Goal: Task Accomplishment & Management: Manage account settings

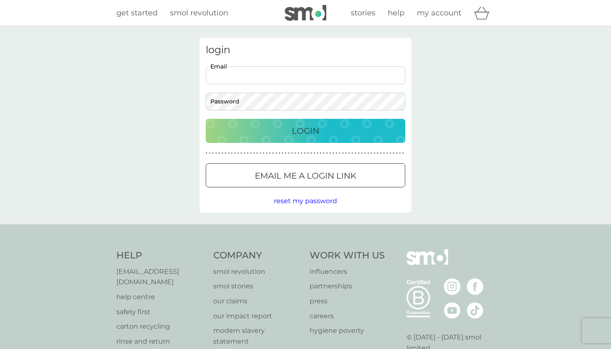
type input "[EMAIL_ADDRESS][DOMAIN_NAME]"
click at [305, 130] on button "Login" at bounding box center [305, 131] width 199 height 24
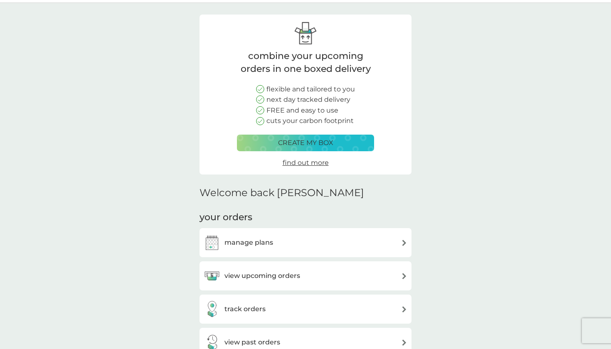
scroll to position [78, 0]
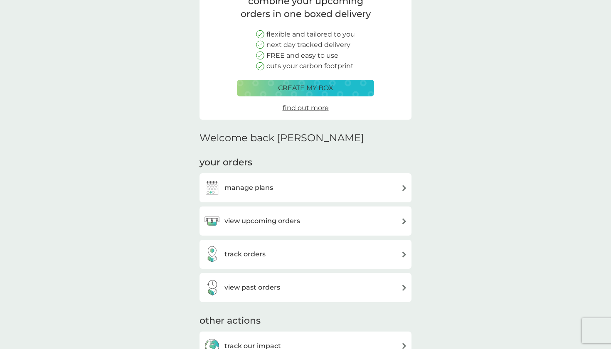
click at [270, 196] on div "manage plans" at bounding box center [305, 187] width 212 height 29
click at [258, 189] on h3 "manage plans" at bounding box center [248, 187] width 49 height 11
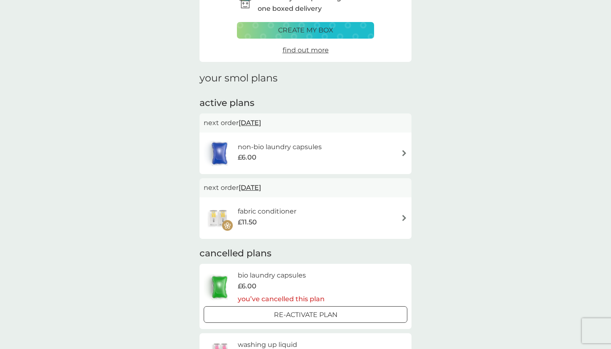
scroll to position [61, 0]
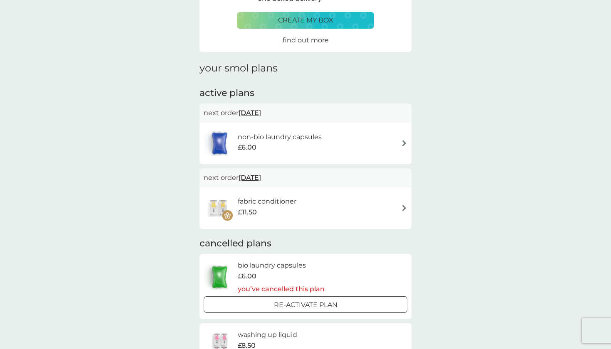
click at [261, 111] on span "30 Sep 2025" at bounding box center [249, 113] width 22 height 16
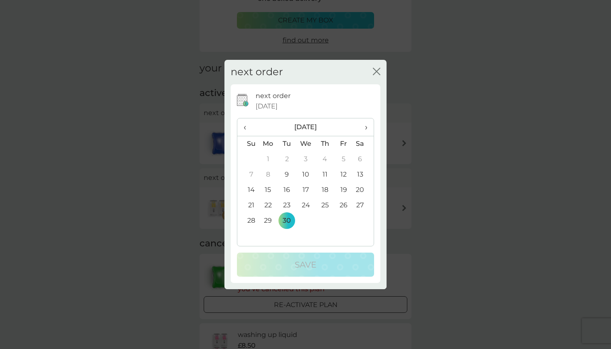
click at [287, 176] on td "9" at bounding box center [287, 174] width 19 height 15
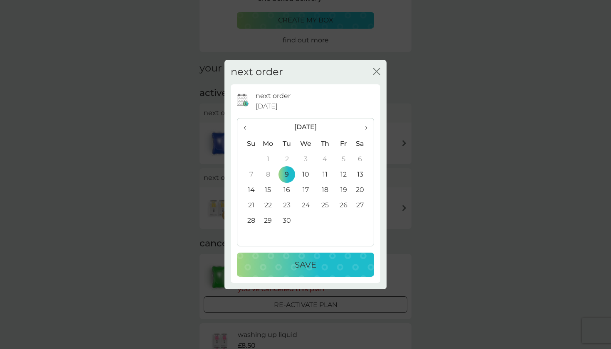
click at [315, 265] on p "Save" at bounding box center [306, 264] width 22 height 13
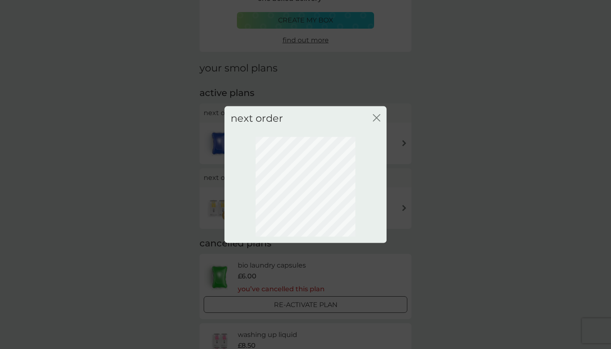
scroll to position [0, 0]
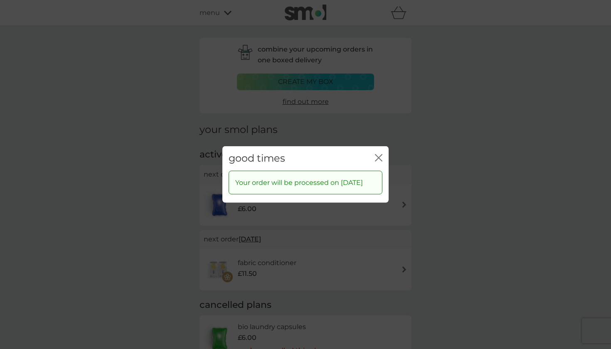
click at [378, 154] on icon "close" at bounding box center [378, 157] width 7 height 7
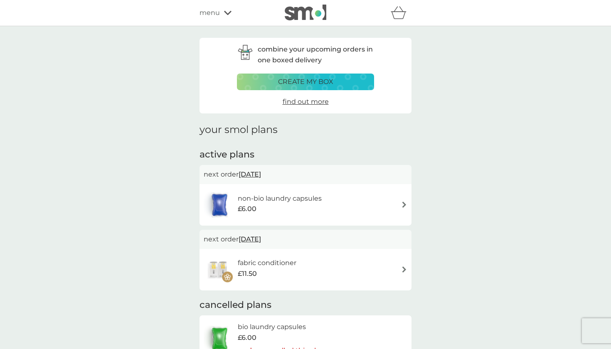
click at [261, 237] on span "8 Oct 2025" at bounding box center [249, 239] width 22 height 16
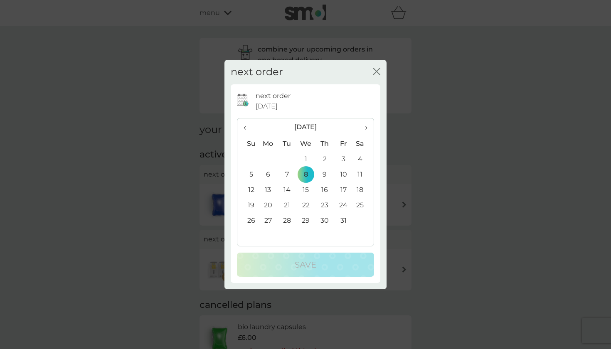
click at [246, 125] on span "‹" at bounding box center [247, 126] width 9 height 17
click at [285, 179] on td "9" at bounding box center [287, 174] width 19 height 15
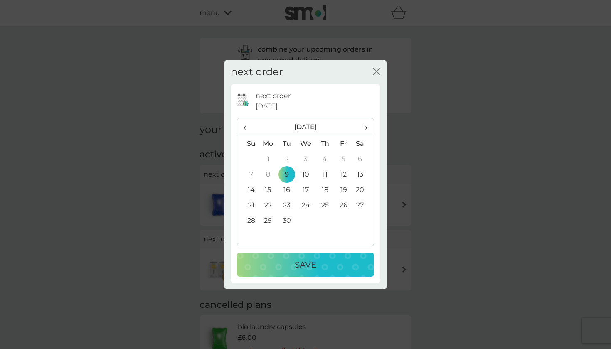
click at [310, 278] on div "next order 8 Oct 2025 ‹ September 2025 › Su Mo Tu We Th Fr Sa 31 1 2 3 4 5 6 7 …" at bounding box center [306, 183] width 150 height 199
click at [307, 264] on p "Save" at bounding box center [306, 264] width 22 height 13
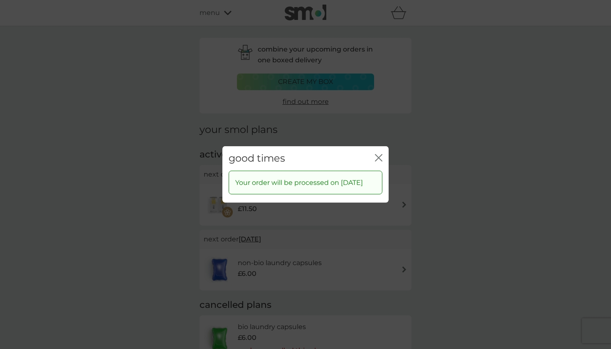
click at [376, 154] on icon "close" at bounding box center [378, 157] width 7 height 7
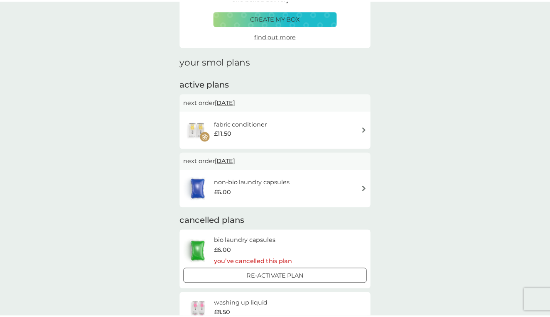
scroll to position [70, 0]
